Goal: Task Accomplishment & Management: Manage account settings

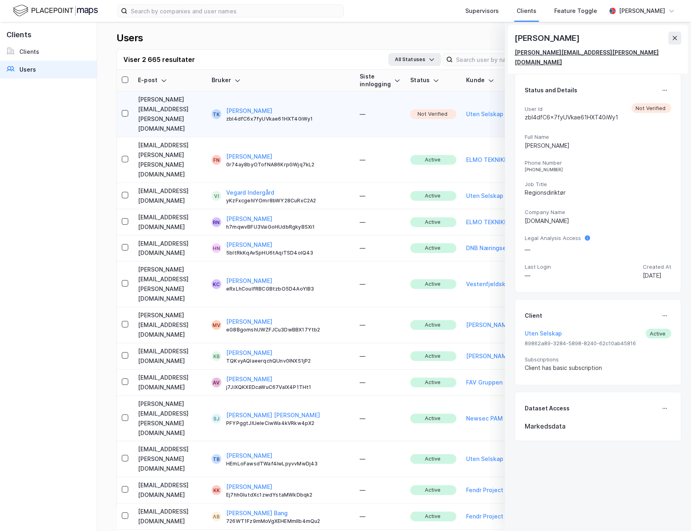
click at [576, 54] on div "[PERSON_NAME][EMAIL_ADDRESS][PERSON_NAME][DOMAIN_NAME]" at bounding box center [595, 57] width 160 height 19
click at [583, 54] on div "[PERSON_NAME][EMAIL_ADDRESS][PERSON_NAME][DOMAIN_NAME]" at bounding box center [595, 57] width 160 height 19
click at [665, 87] on icon at bounding box center [664, 90] width 6 height 6
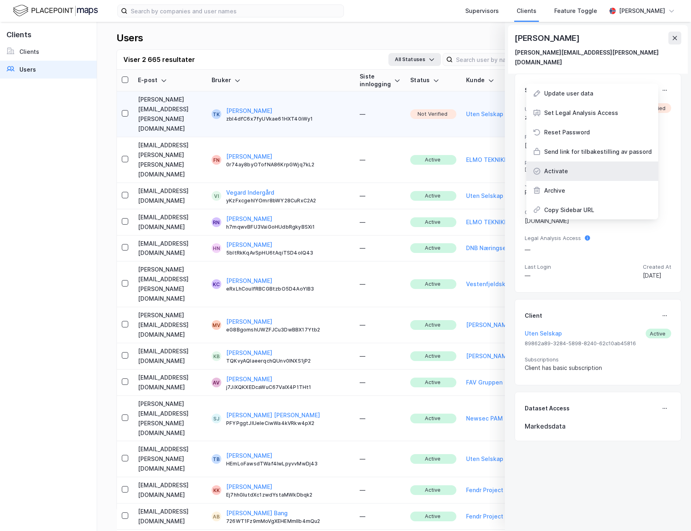
click at [601, 163] on div "Activate" at bounding box center [592, 170] width 132 height 19
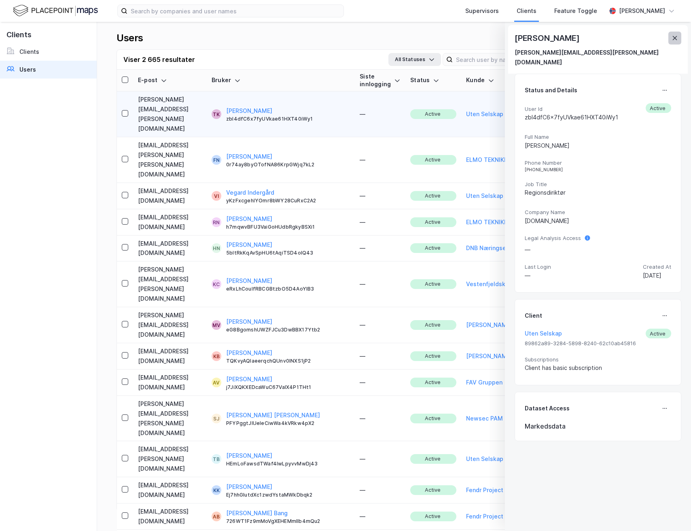
click at [679, 37] on button at bounding box center [674, 38] width 13 height 13
click at [686, 40] on div "[PERSON_NAME] [PERSON_NAME][EMAIL_ADDRESS][PERSON_NAME][DOMAIN_NAME]" at bounding box center [598, 49] width 180 height 49
click at [676, 38] on icon at bounding box center [675, 38] width 4 height 4
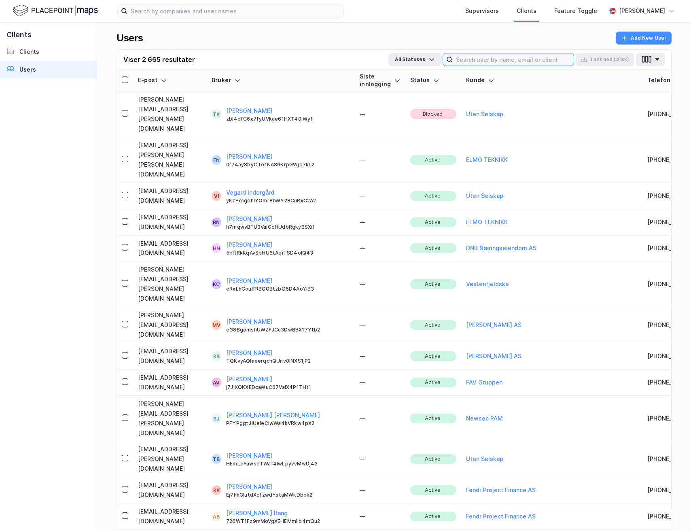
click at [534, 59] on input at bounding box center [513, 59] width 121 height 12
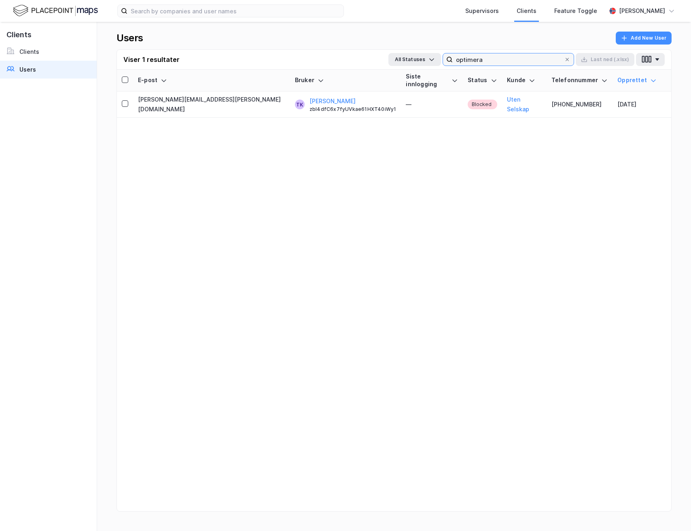
type input "optimera"
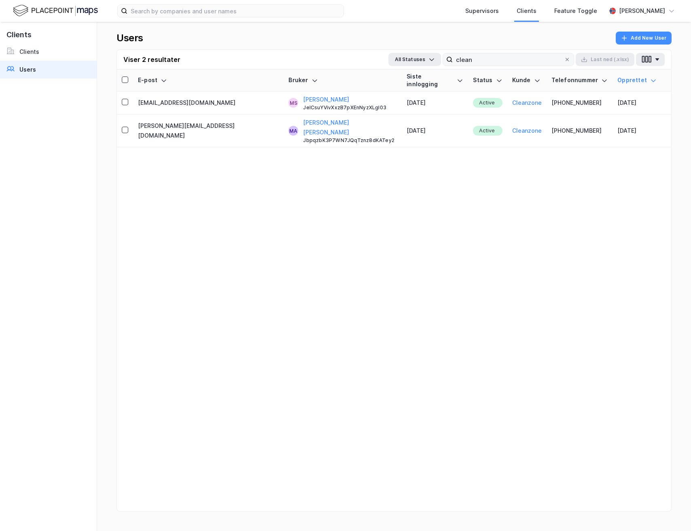
click at [495, 58] on input "clean" at bounding box center [508, 59] width 111 height 12
click at [47, 76] on link "Users" at bounding box center [48, 70] width 97 height 18
click at [47, 75] on link "Users" at bounding box center [48, 70] width 97 height 18
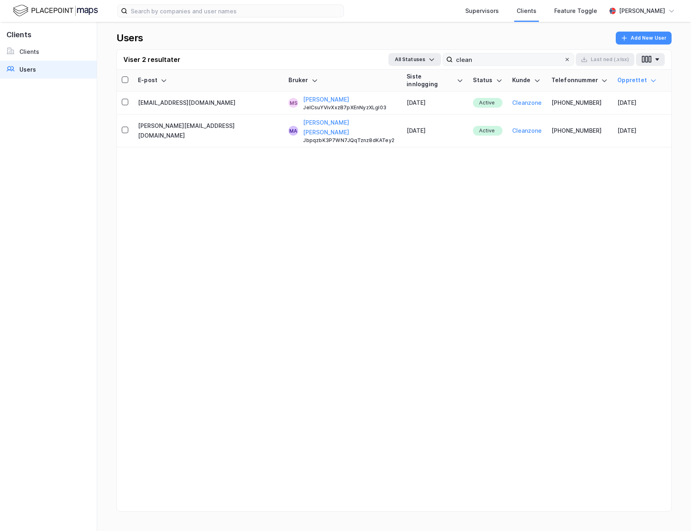
click at [567, 60] on icon at bounding box center [567, 59] width 5 height 5
click at [564, 60] on input "clean" at bounding box center [508, 59] width 111 height 12
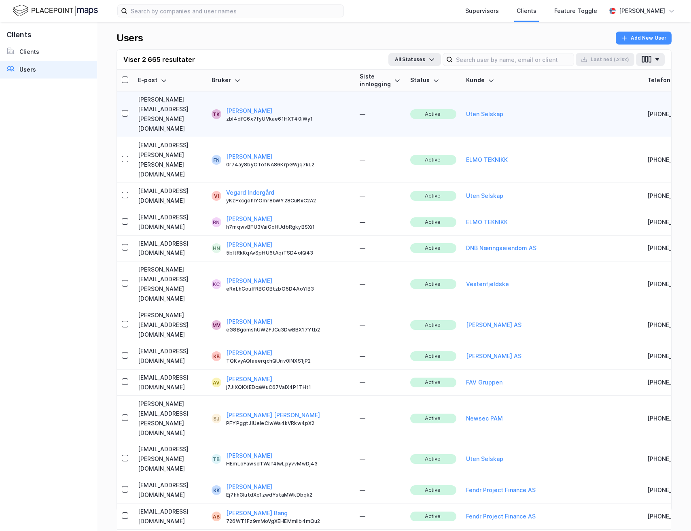
click at [191, 104] on td "[PERSON_NAME][EMAIL_ADDRESS][PERSON_NAME][DOMAIN_NAME]" at bounding box center [170, 114] width 74 height 46
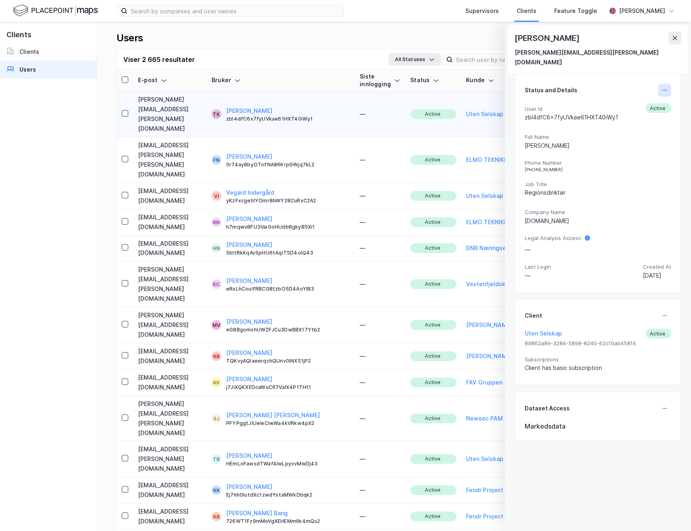
click at [671, 79] on div "Status and Details User Id zbI4dfC6x7fyUVkae61HXT40iWy1 Active Full Name Tommy …" at bounding box center [598, 183] width 167 height 219
click at [663, 87] on icon at bounding box center [664, 90] width 6 height 6
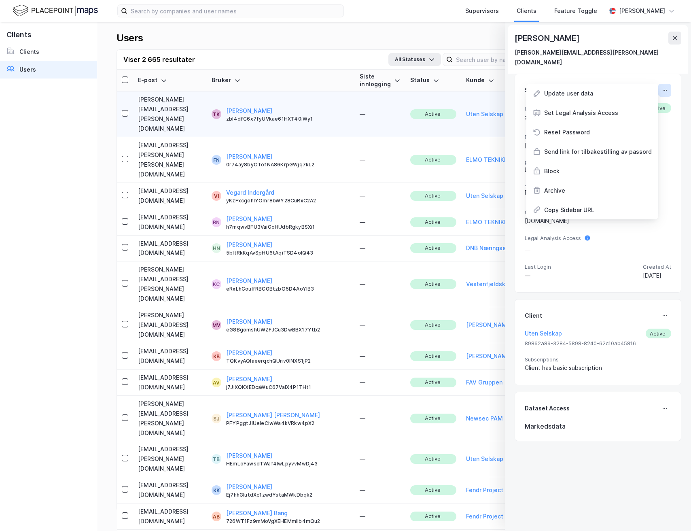
click at [663, 87] on icon at bounding box center [664, 90] width 6 height 6
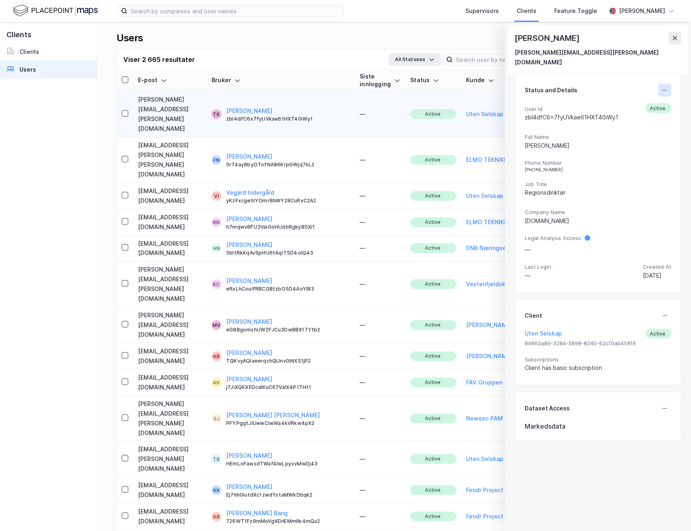
click at [663, 87] on icon at bounding box center [664, 90] width 6 height 6
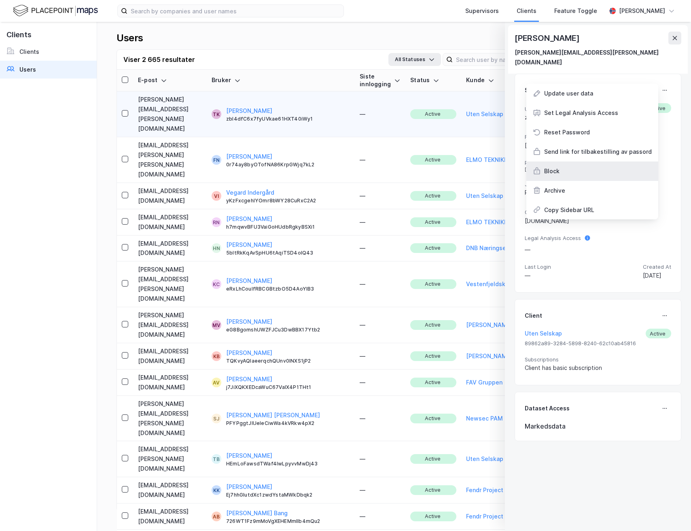
click at [603, 161] on div "Block" at bounding box center [592, 170] width 132 height 19
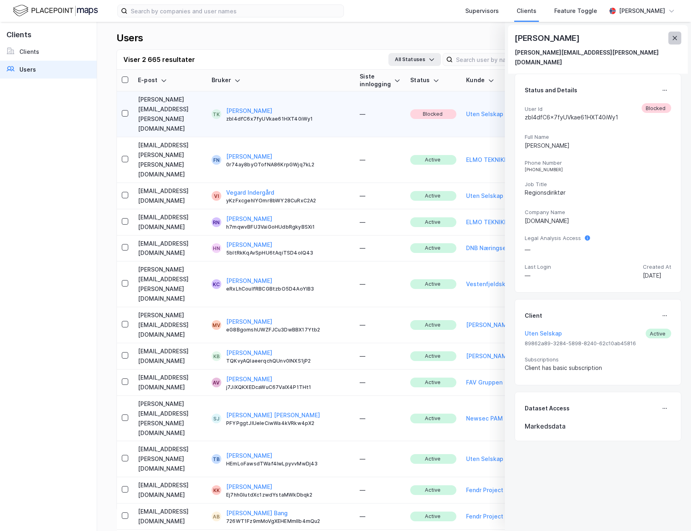
click at [675, 36] on icon at bounding box center [675, 38] width 6 height 6
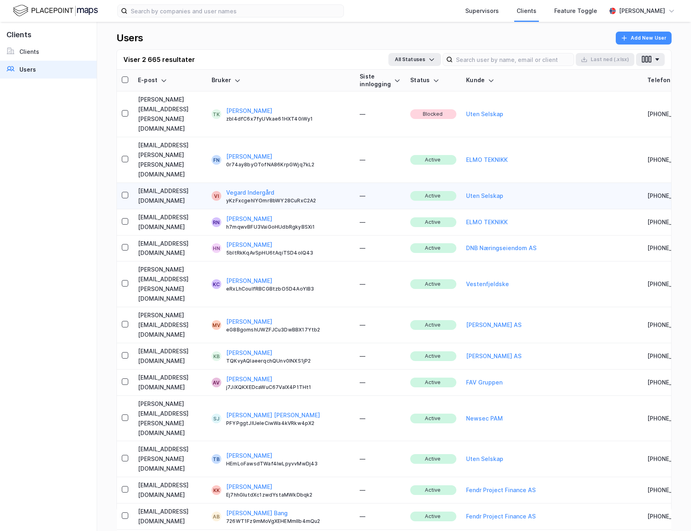
copy td "[EMAIL_ADDRESS][DOMAIN_NAME]"
drag, startPoint x: 241, startPoint y: 148, endPoint x: 133, endPoint y: 153, distance: 108.5
click at [133, 183] on td "[EMAIL_ADDRESS][DOMAIN_NAME]" at bounding box center [170, 196] width 74 height 26
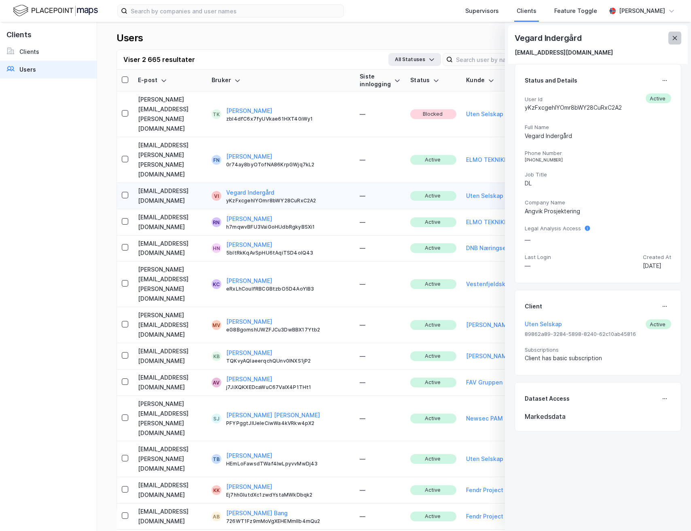
click at [680, 34] on button at bounding box center [674, 38] width 13 height 13
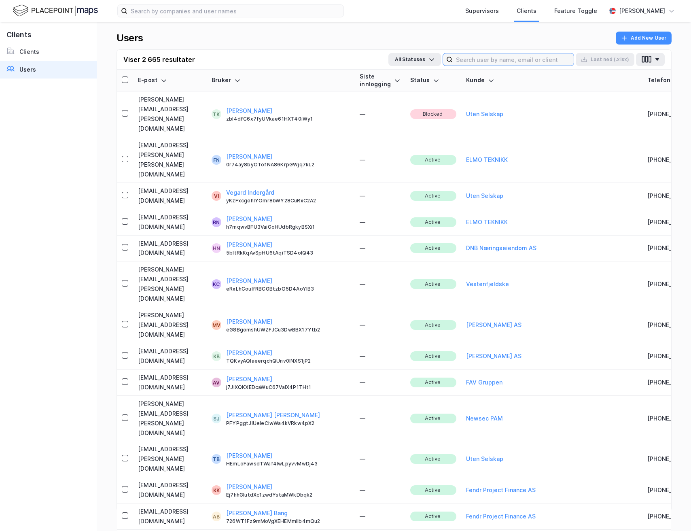
click at [478, 54] on input at bounding box center [513, 59] width 121 height 12
click at [478, 58] on input at bounding box center [513, 59] width 121 height 12
type input "e"
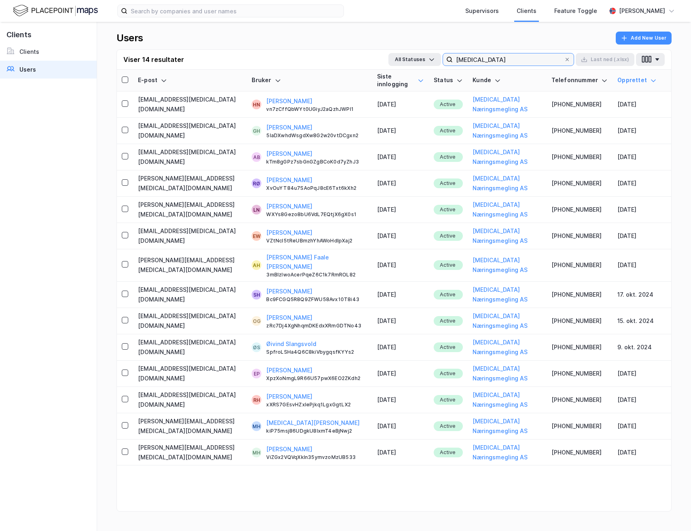
type input "metra"
click at [417, 77] on icon at bounding box center [420, 80] width 6 height 6
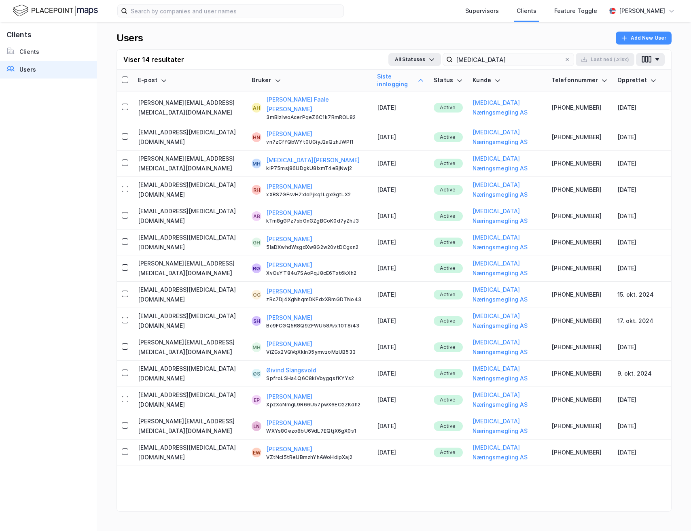
click at [417, 77] on icon at bounding box center [420, 80] width 6 height 6
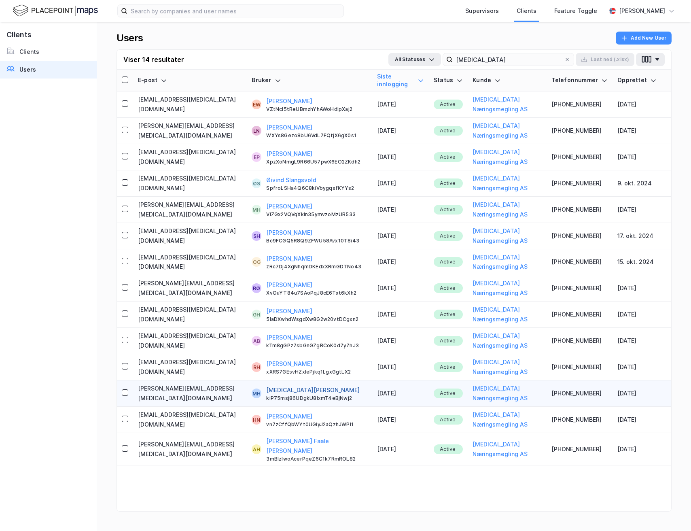
click at [266, 385] on button "[MEDICAL_DATA][PERSON_NAME]" at bounding box center [312, 390] width 93 height 10
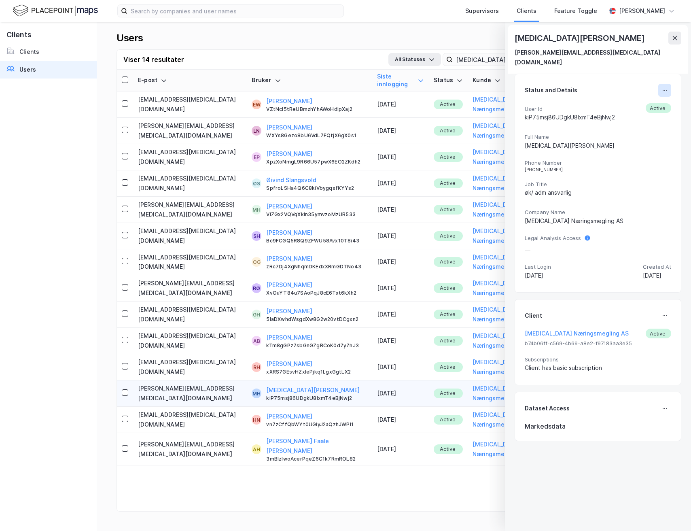
click at [663, 84] on button at bounding box center [664, 90] width 13 height 13
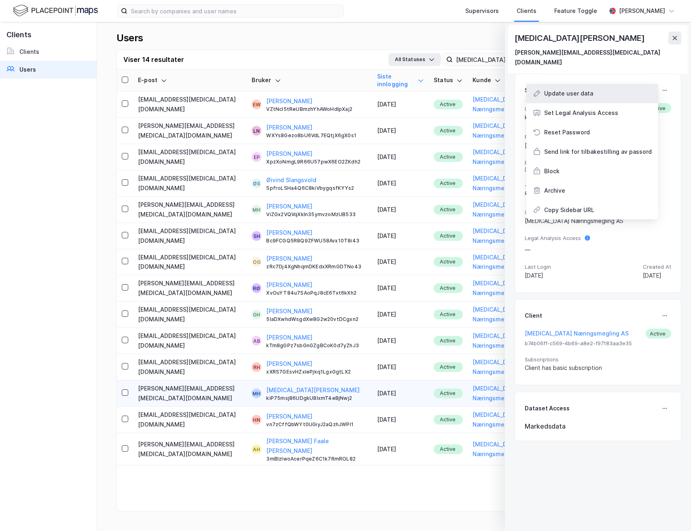
click at [620, 86] on div "Update user data" at bounding box center [592, 93] width 132 height 19
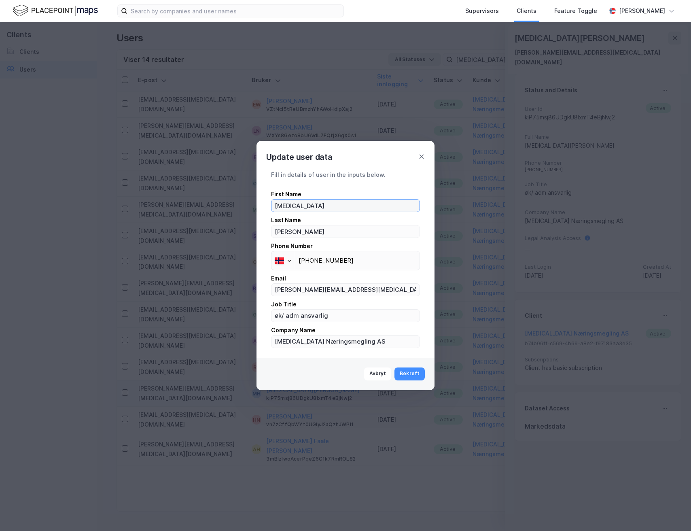
click at [299, 202] on input "Metra" at bounding box center [345, 205] width 148 height 12
type input "Erik"
click at [408, 371] on button "Bekreft" at bounding box center [409, 373] width 30 height 13
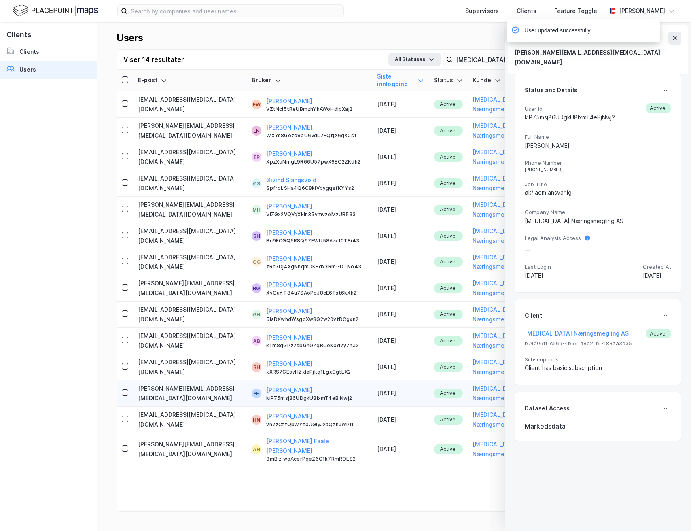
click at [671, 40] on div "User updated successfully" at bounding box center [608, 32] width 154 height 27
click at [674, 39] on div "User updated successfully" at bounding box center [608, 32] width 154 height 27
click at [676, 37] on div "User updated successfully" at bounding box center [608, 32] width 154 height 27
click at [678, 37] on button at bounding box center [674, 38] width 13 height 13
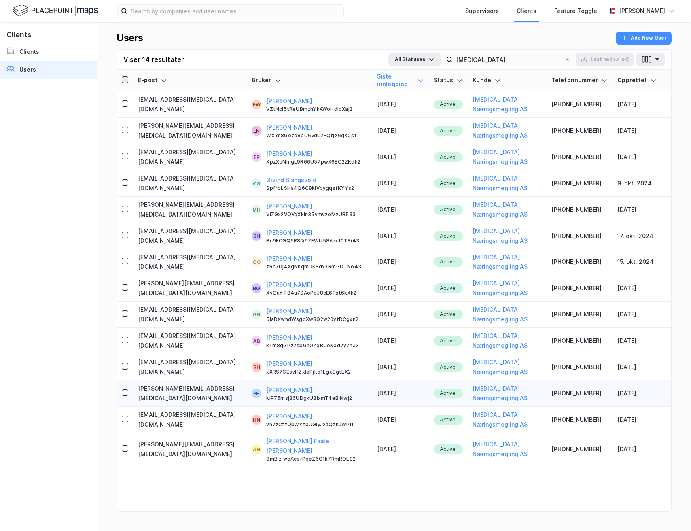
click at [123, 77] on icon at bounding box center [125, 80] width 6 height 6
click at [597, 61] on button "Last ned (.xlsx)" at bounding box center [605, 59] width 59 height 13
click at [485, 62] on input "metra" at bounding box center [508, 59] width 111 height 12
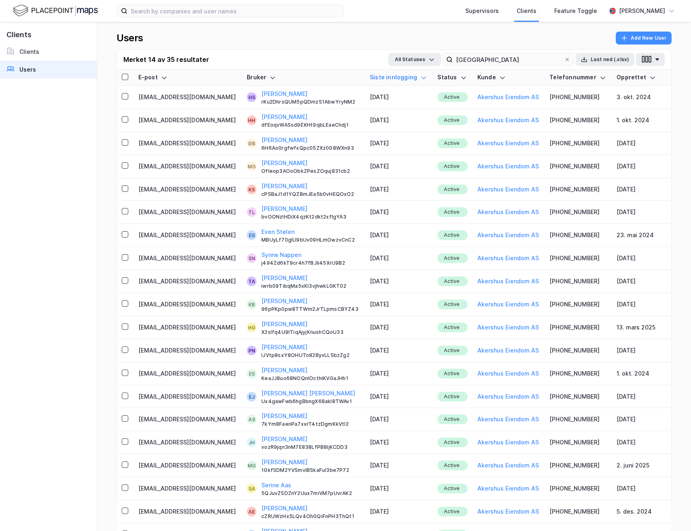
click at [420, 78] on icon at bounding box center [423, 77] width 6 height 6
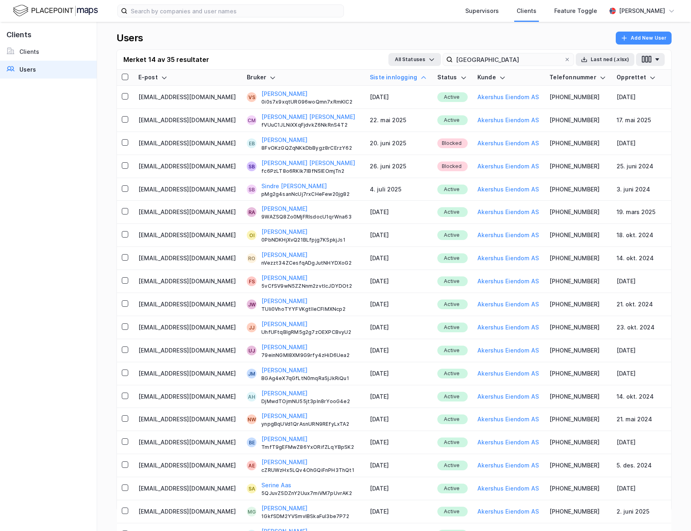
click at [420, 78] on icon at bounding box center [423, 77] width 6 height 6
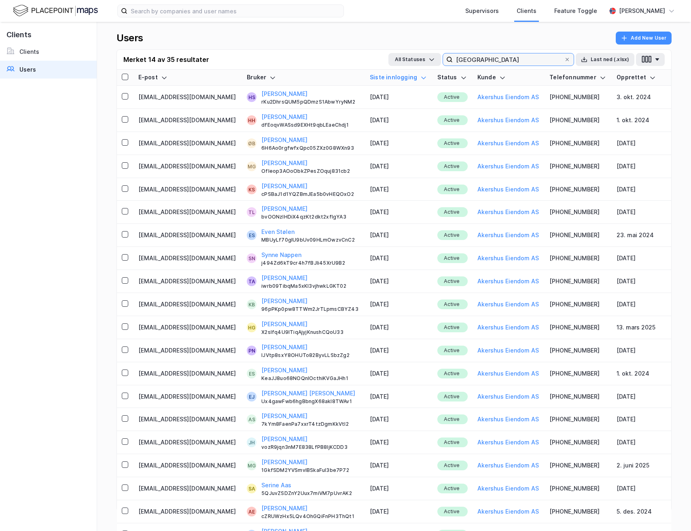
click at [479, 62] on input "akershus" at bounding box center [508, 59] width 111 height 12
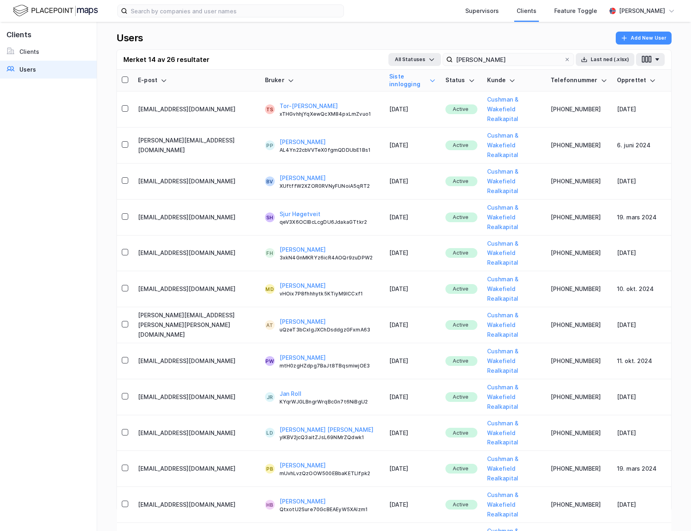
click at [417, 83] on div "Siste innlogging" at bounding box center [412, 80] width 47 height 15
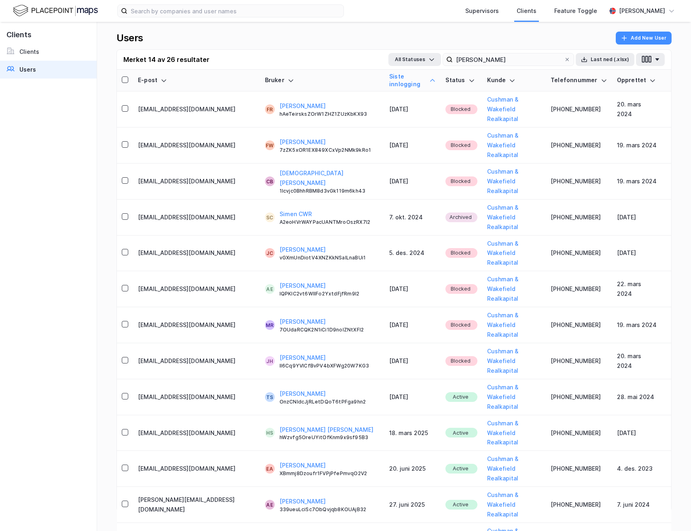
click at [417, 83] on div "Siste innlogging" at bounding box center [412, 80] width 47 height 15
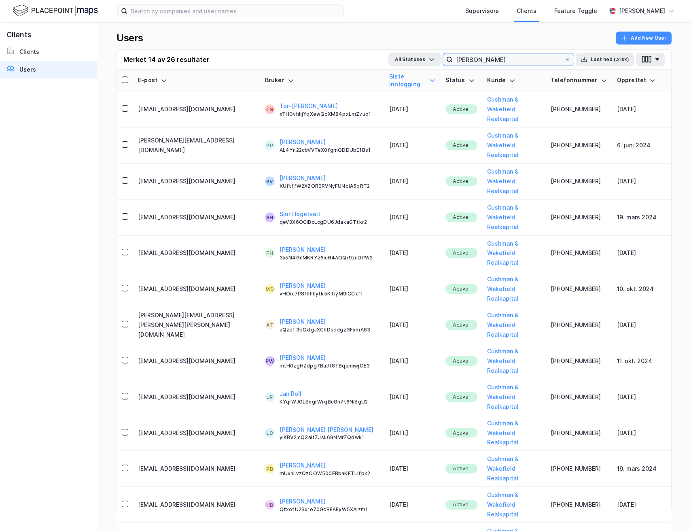
click at [465, 57] on input "cushman" at bounding box center [508, 59] width 111 height 12
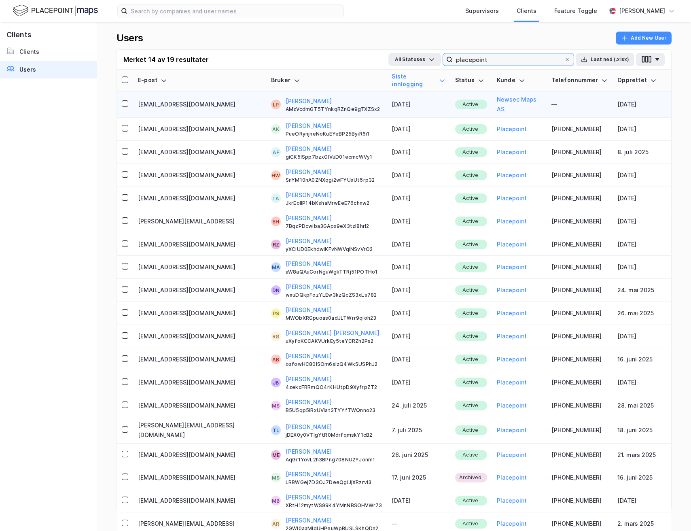
type input "placepoint"
click at [450, 91] on td "Active" at bounding box center [471, 104] width 42 height 26
